Goal: Check status: Check status

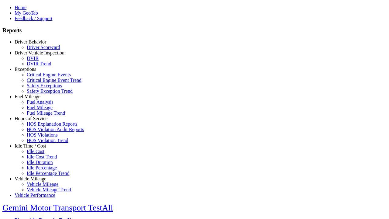
click at [35, 72] on link "Exceptions" at bounding box center [26, 69] width 22 height 5
click at [40, 94] on link "Safety Exception Trend" at bounding box center [50, 90] width 46 height 5
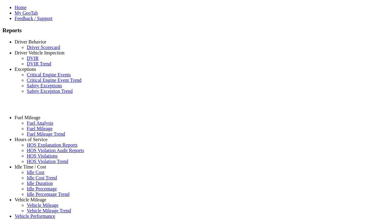
select select "**********"
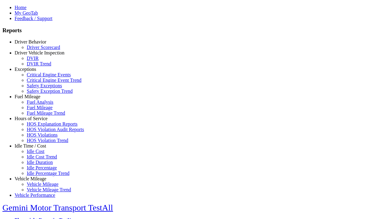
type input "**********"
